Goal: Task Accomplishment & Management: Manage account settings

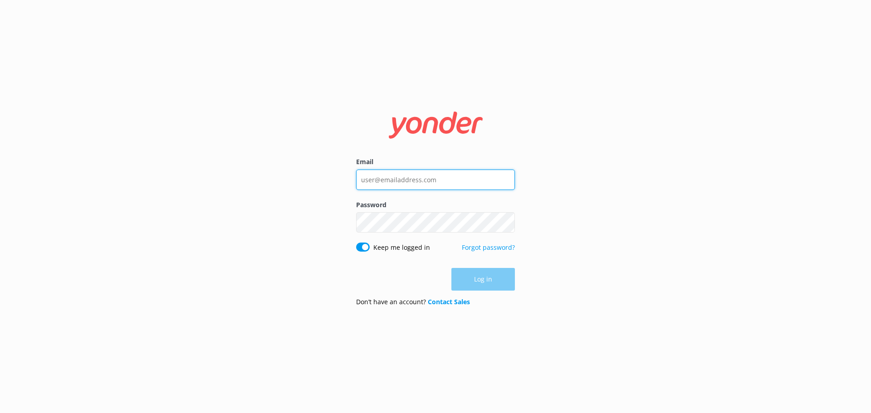
type input "[EMAIL_ADDRESS][DOMAIN_NAME]"
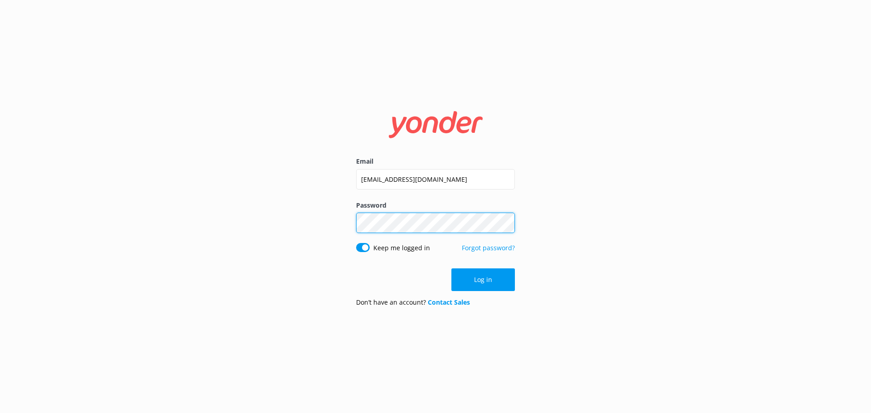
click button "Log in" at bounding box center [483, 280] width 64 height 23
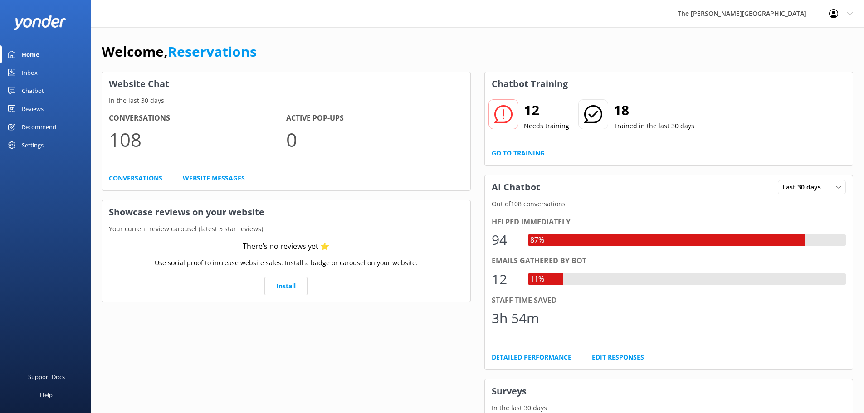
click at [28, 70] on div "Inbox" at bounding box center [30, 73] width 16 height 18
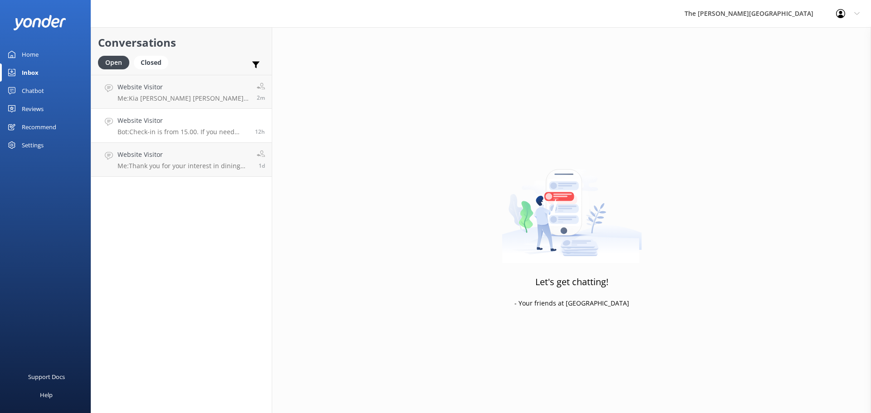
click at [171, 131] on p "Bot: Check-in is from 15.00. If you need early check-in, it's subject to availa…" at bounding box center [182, 132] width 131 height 8
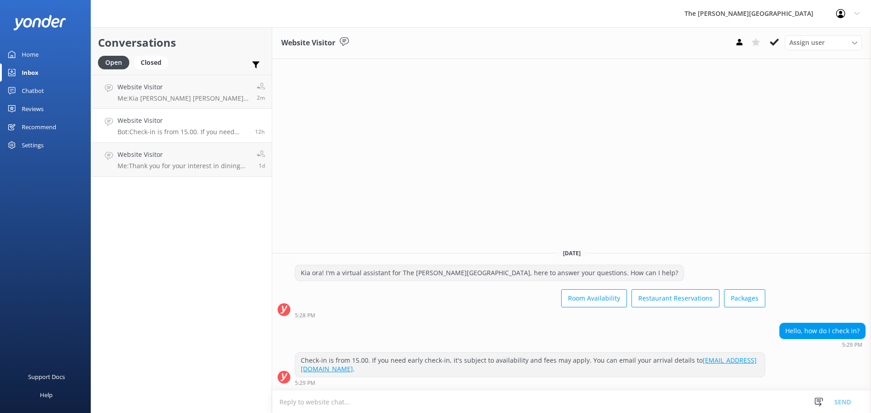
click at [129, 115] on link "Website Visitor Bot: Check-in is from 15.00. If you need early check-in, it's s…" at bounding box center [181, 126] width 181 height 34
click at [159, 91] on h4 "Website Visitor" at bounding box center [183, 87] width 132 height 10
